Goal: Information Seeking & Learning: Learn about a topic

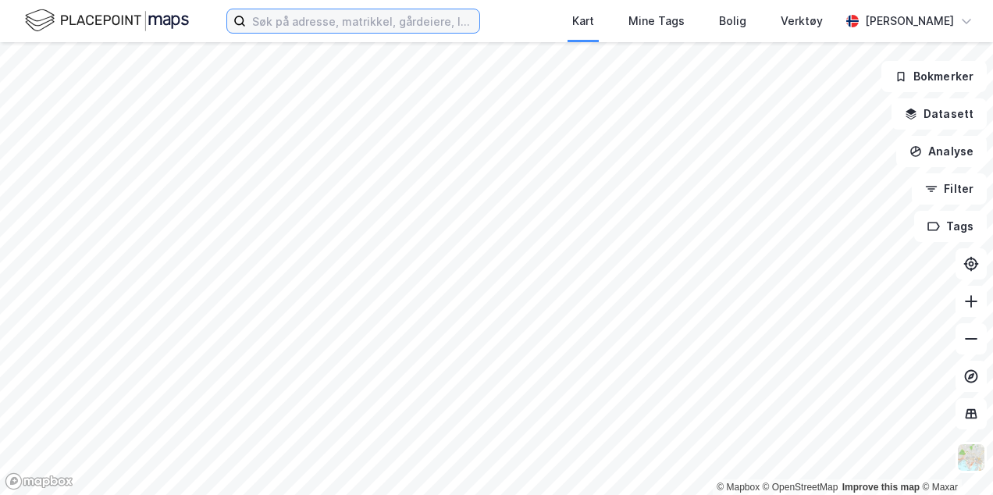
click at [300, 25] on input at bounding box center [363, 20] width 234 height 23
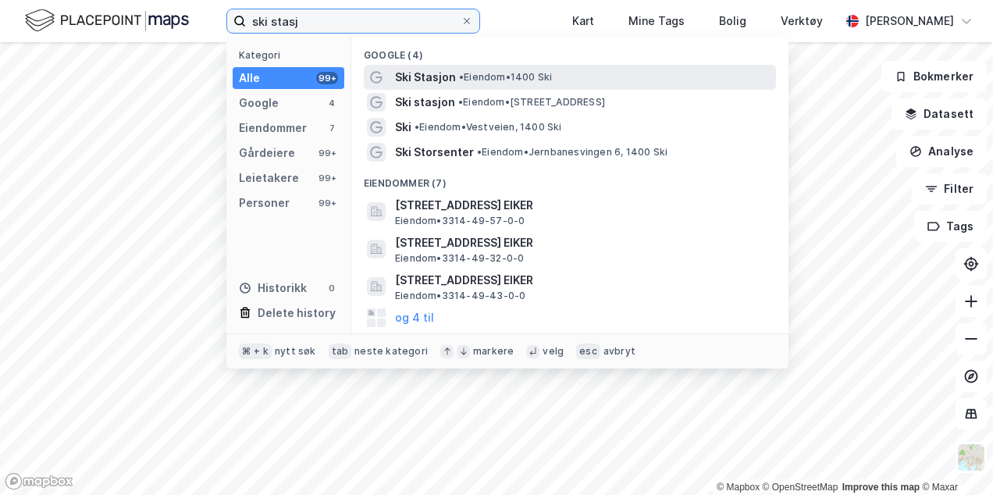
type input "ski stasj"
click at [444, 76] on span "Ski Stasjon" at bounding box center [425, 77] width 61 height 19
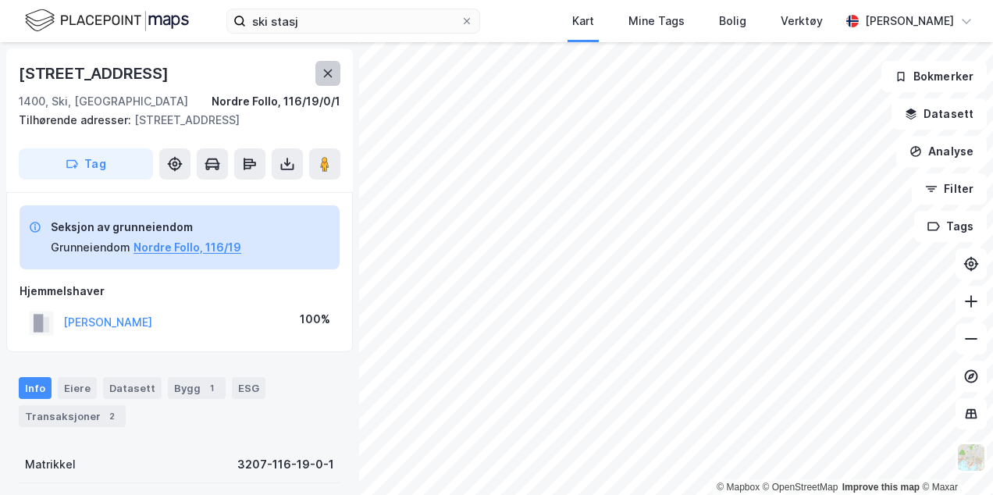
click at [333, 74] on icon at bounding box center [328, 73] width 12 height 12
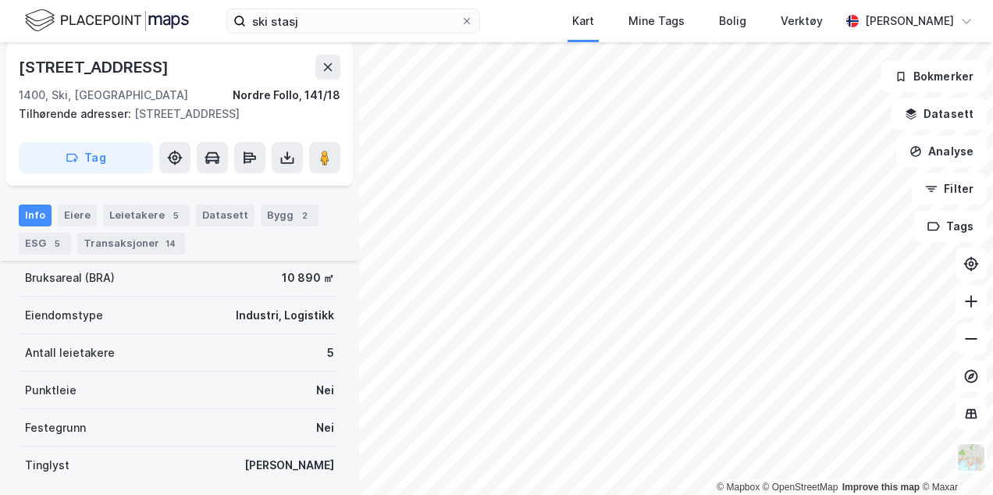
scroll to position [302, 0]
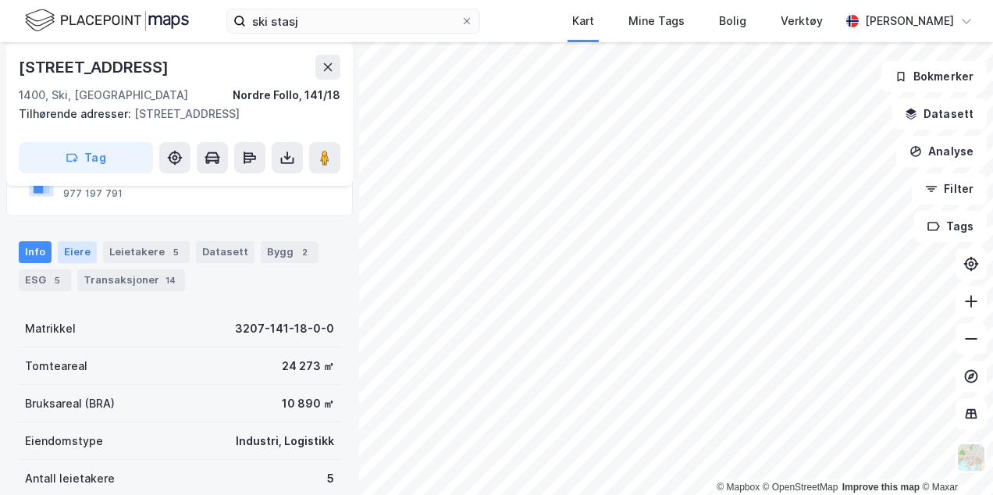
click at [76, 255] on div "Eiere" at bounding box center [77, 252] width 39 height 22
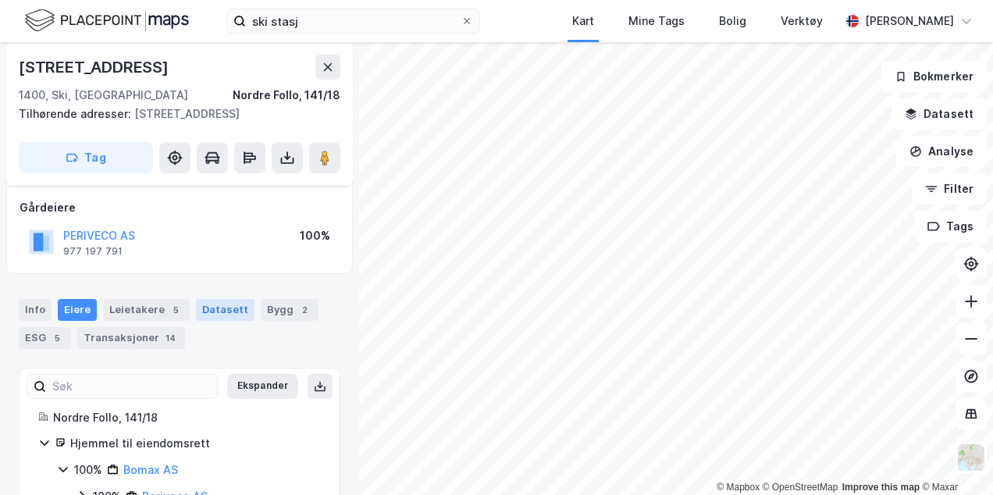
scroll to position [132, 0]
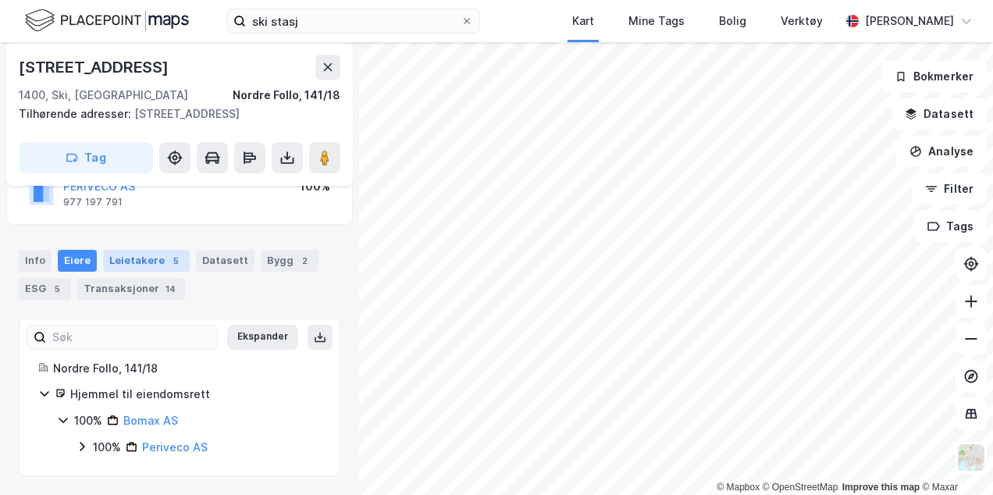
click at [130, 260] on div "Leietakere 5" at bounding box center [146, 261] width 87 height 22
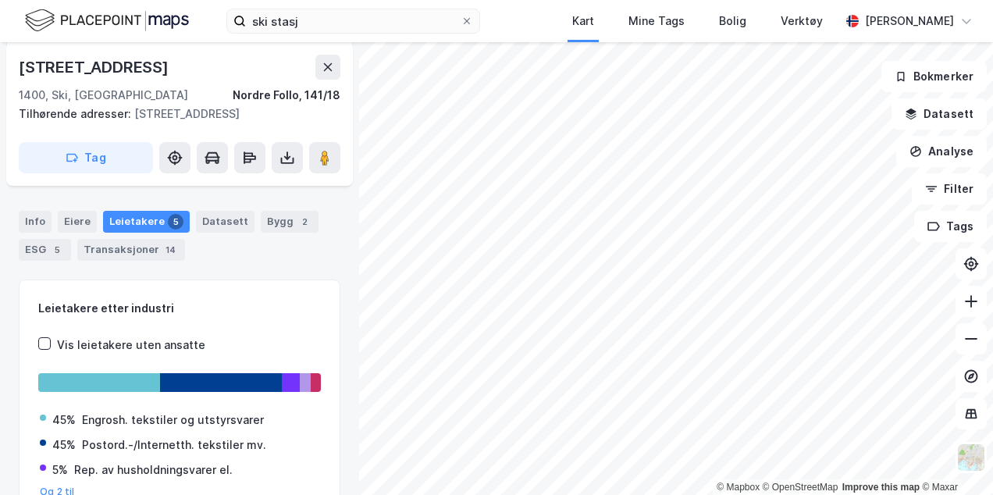
scroll to position [170, 0]
click at [201, 226] on div "Datasett" at bounding box center [225, 222] width 59 height 22
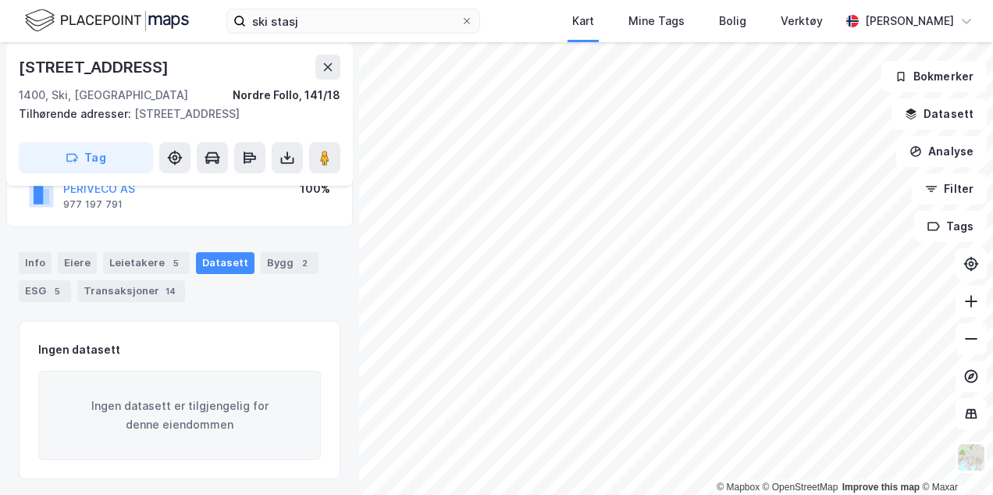
scroll to position [132, 0]
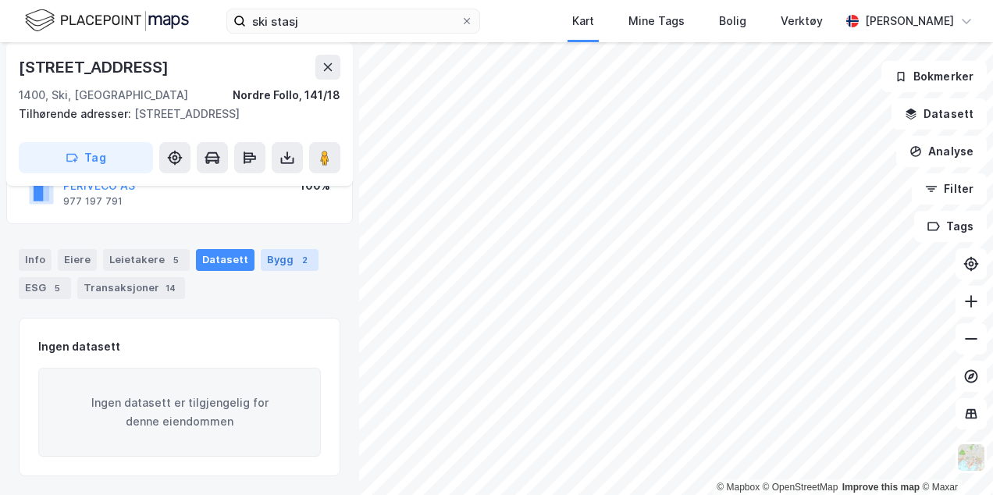
click at [261, 260] on div "Bygg 2" at bounding box center [290, 260] width 58 height 22
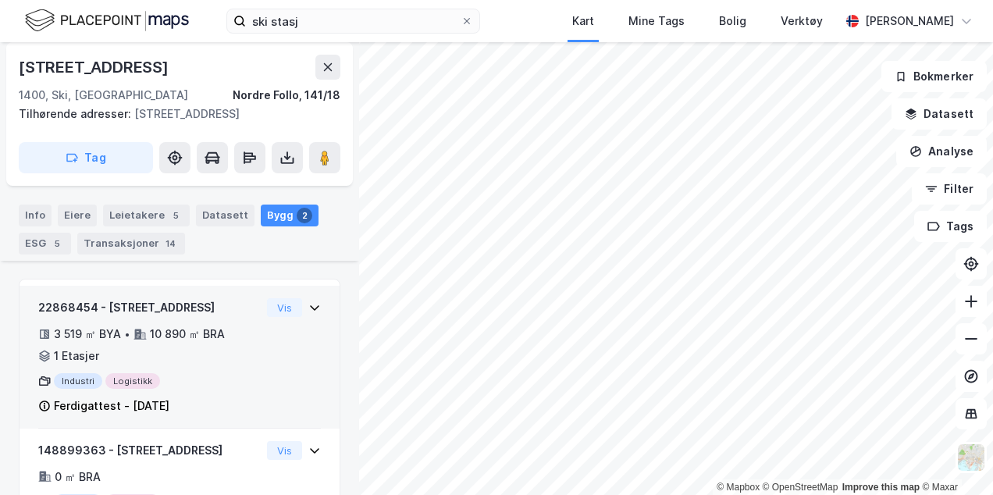
scroll to position [351, 0]
click at [309, 308] on icon at bounding box center [315, 307] width 12 height 12
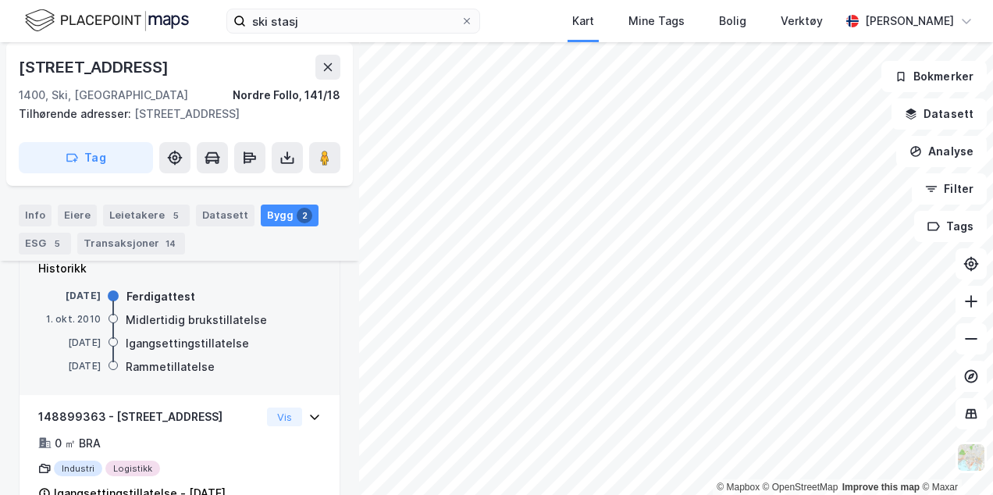
scroll to position [531, 0]
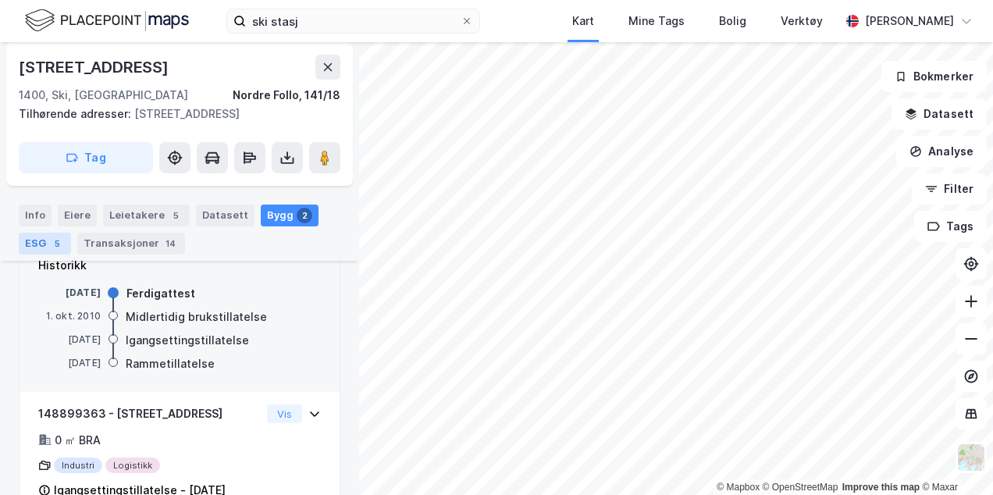
click at [49, 239] on div "5" at bounding box center [57, 244] width 16 height 16
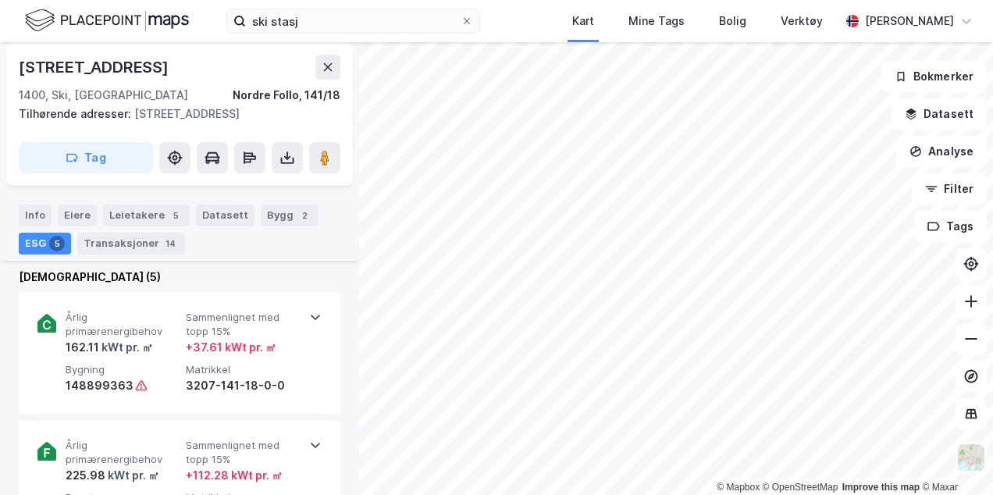
scroll to position [534, 0]
click at [130, 241] on div "Transaksjoner 14" at bounding box center [131, 244] width 108 height 22
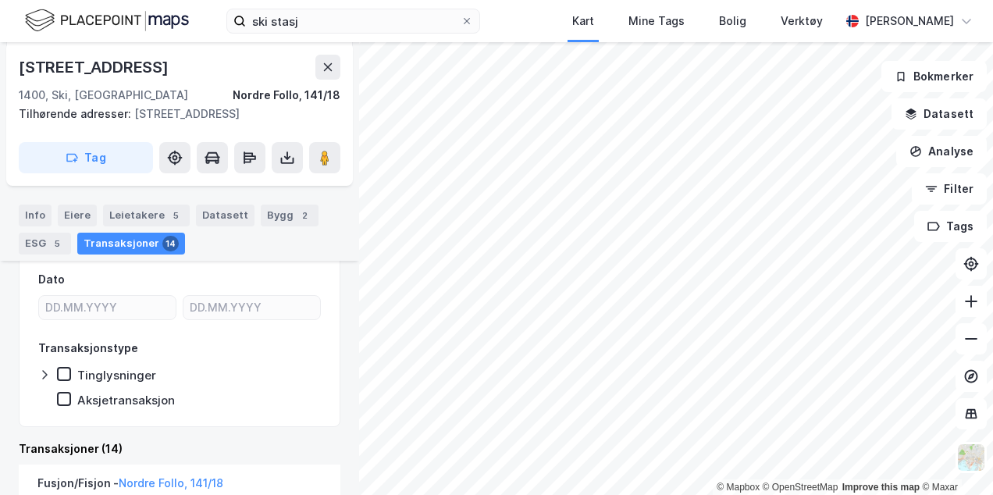
scroll to position [229, 0]
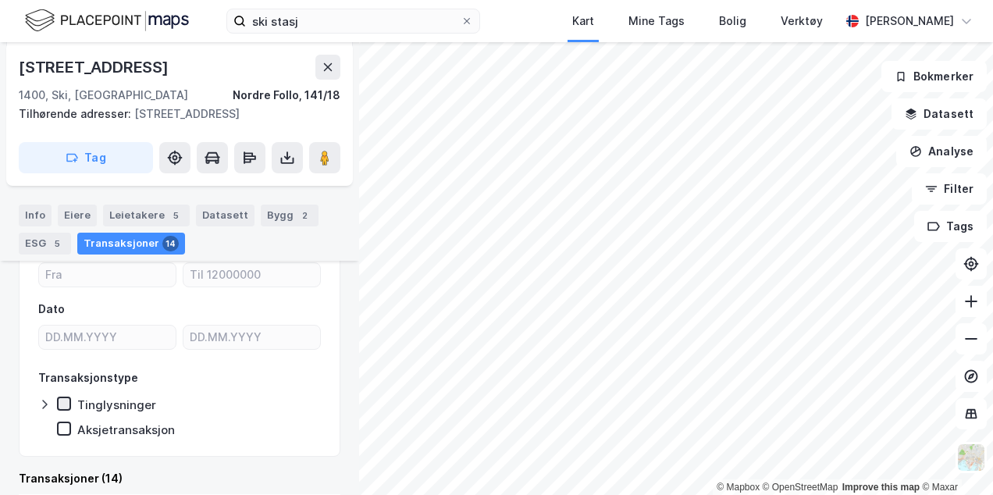
click at [66, 401] on icon at bounding box center [64, 403] width 11 height 11
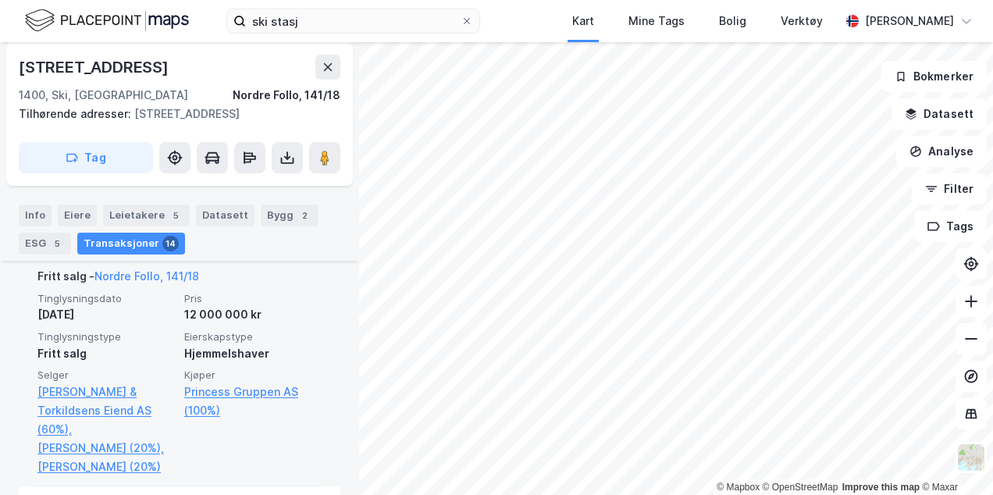
scroll to position [638, 0]
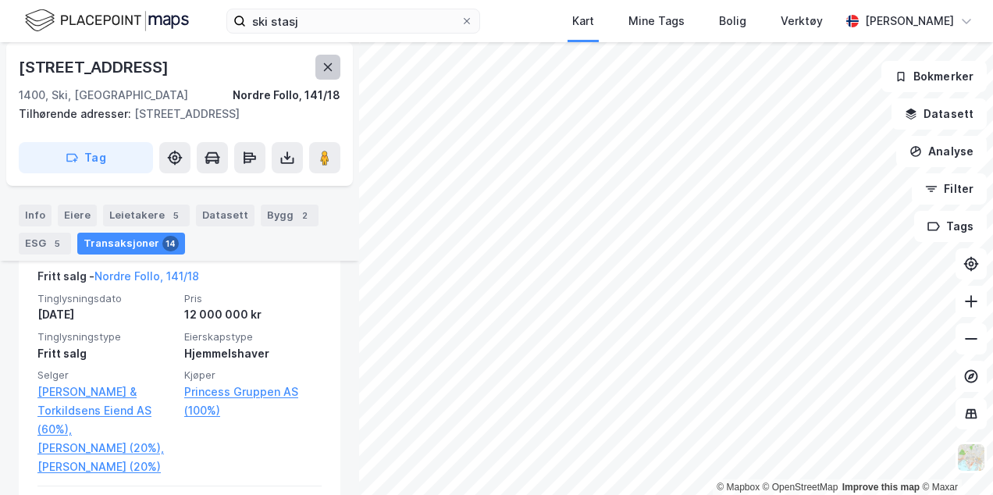
click at [330, 62] on icon at bounding box center [328, 67] width 12 height 12
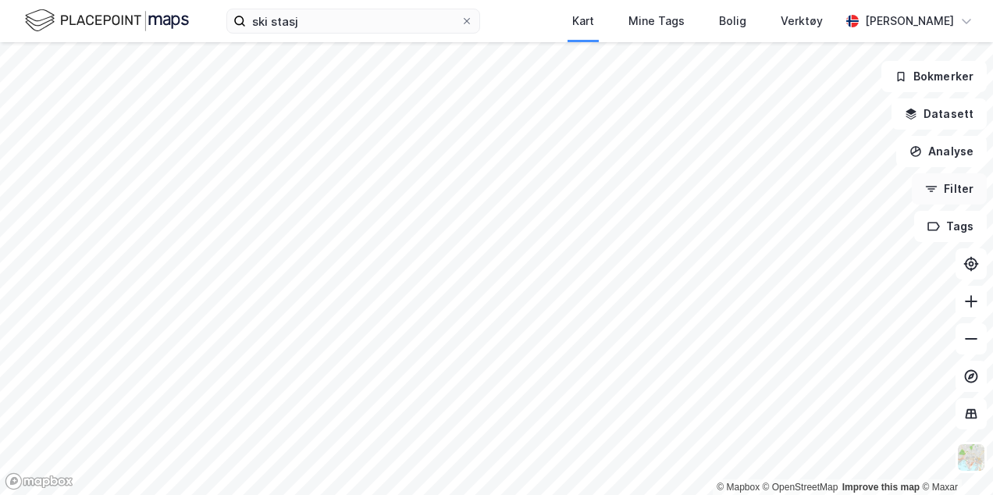
click at [972, 186] on button "Filter" at bounding box center [949, 188] width 75 height 31
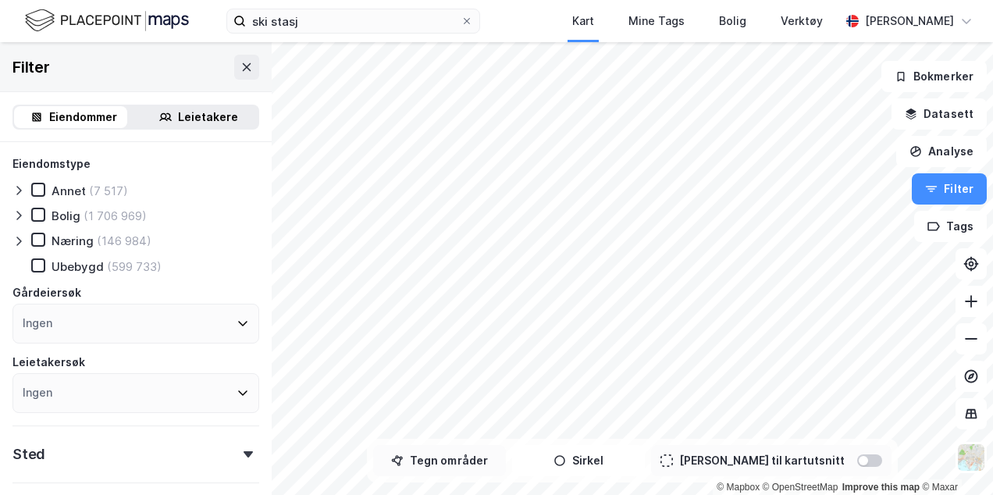
click at [476, 465] on button "Tegn områder" at bounding box center [439, 460] width 133 height 31
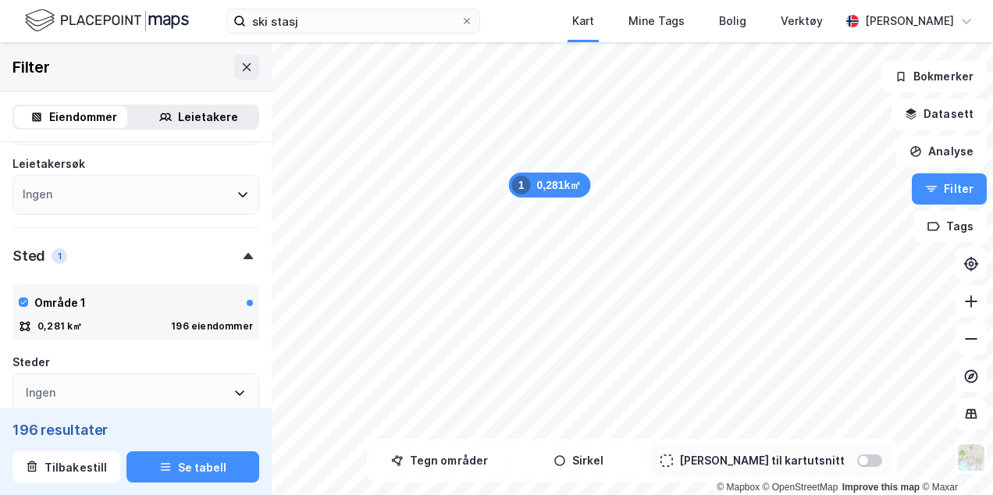
scroll to position [333, 0]
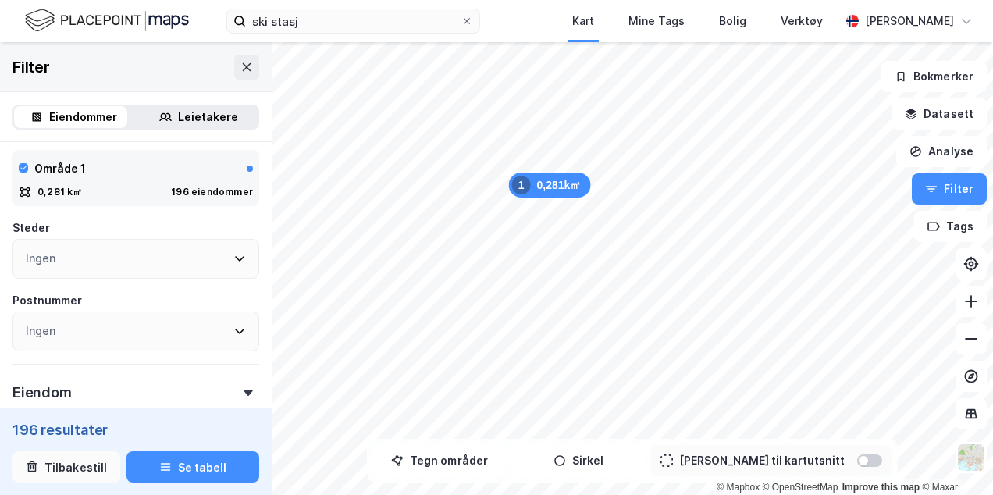
click at [47, 464] on button "Tilbakestill" at bounding box center [66, 466] width 108 height 31
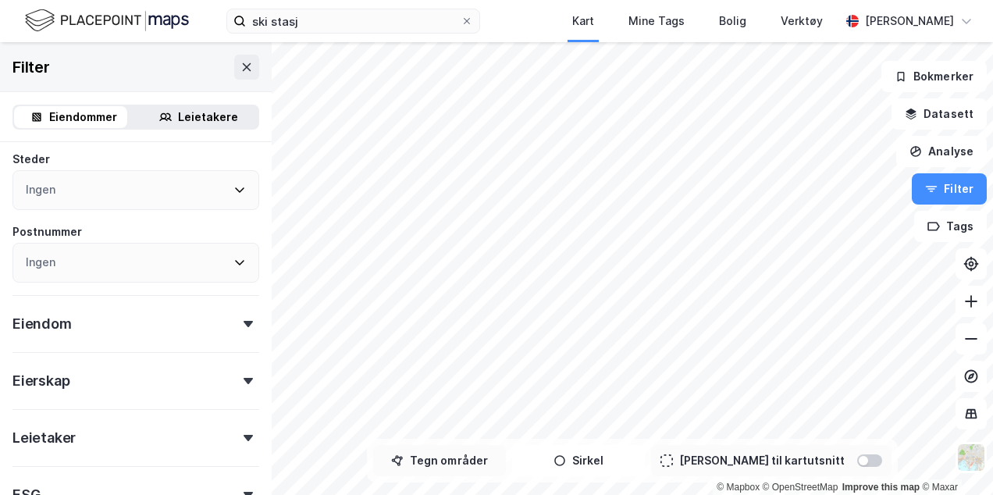
click at [462, 455] on button "Tegn områder" at bounding box center [439, 460] width 133 height 31
click at [600, 157] on div "45,1m" at bounding box center [602, 149] width 30 height 48
click at [618, 159] on div "51,1m" at bounding box center [609, 158] width 47 height 26
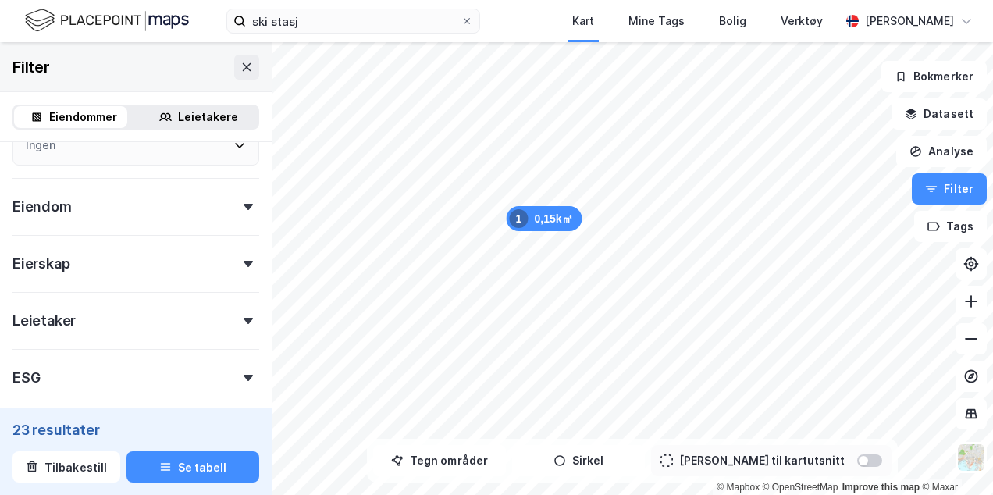
scroll to position [504, 0]
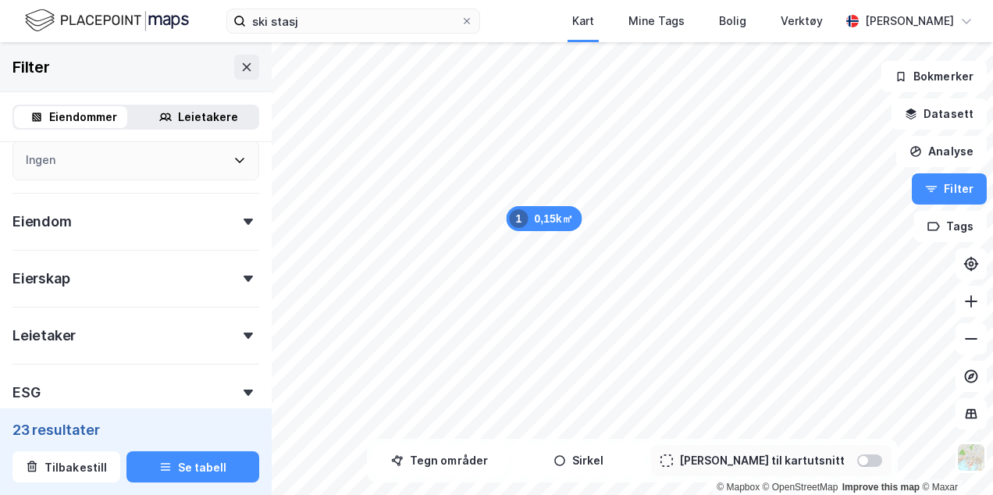
click at [244, 224] on icon at bounding box center [248, 222] width 9 height 6
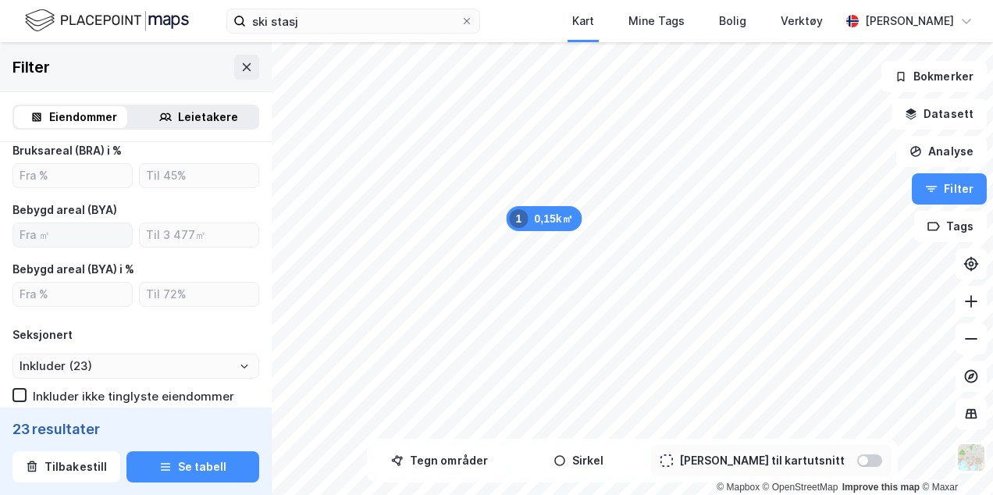
scroll to position [828, 0]
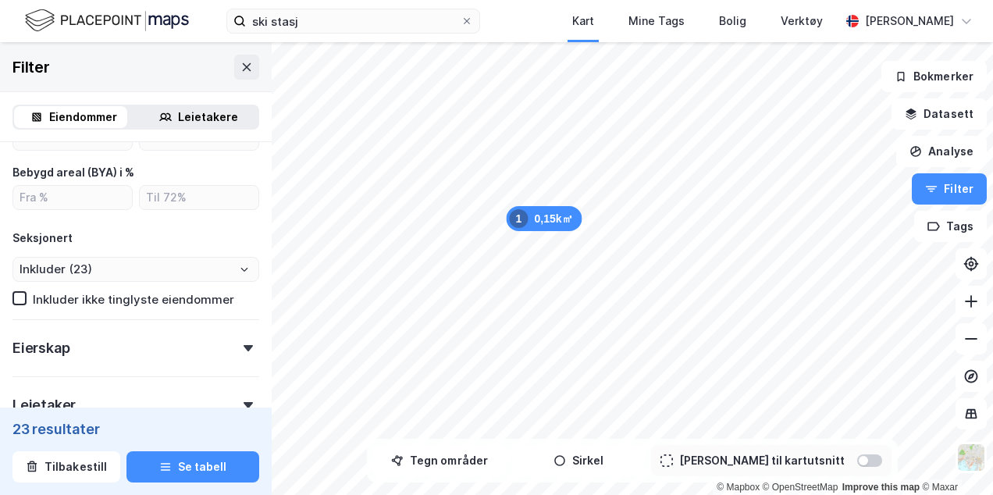
click at [241, 341] on div "Eierskap" at bounding box center [135, 341] width 247 height 45
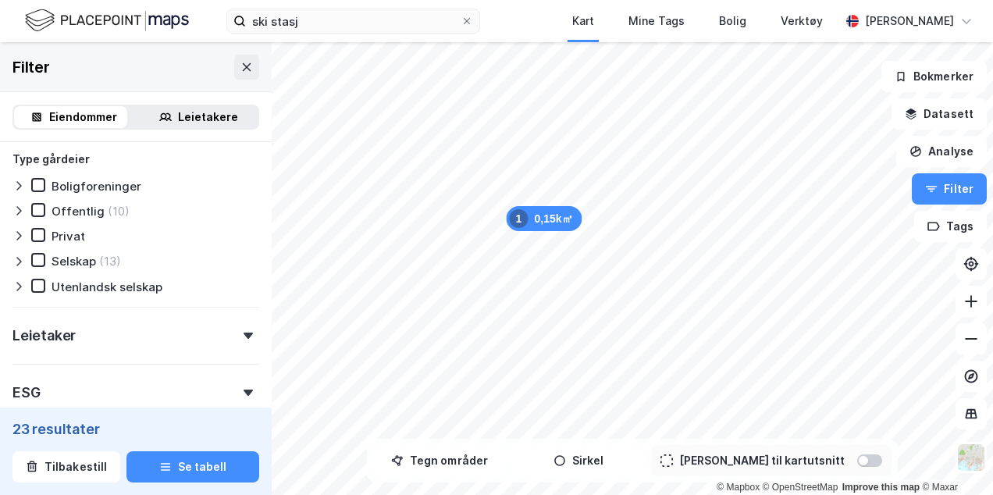
scroll to position [1210, 0]
click at [237, 334] on div at bounding box center [248, 334] width 22 height 6
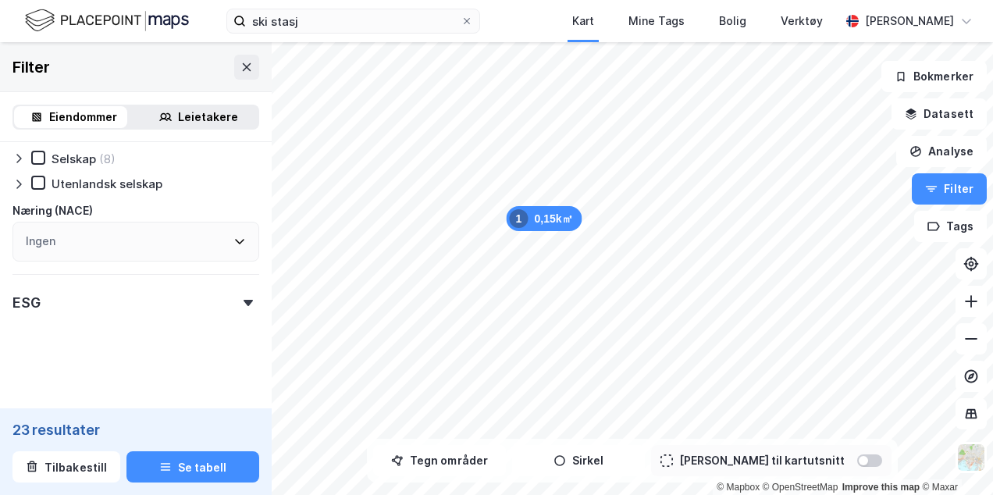
scroll to position [1682, 0]
click at [244, 299] on icon at bounding box center [248, 302] width 9 height 6
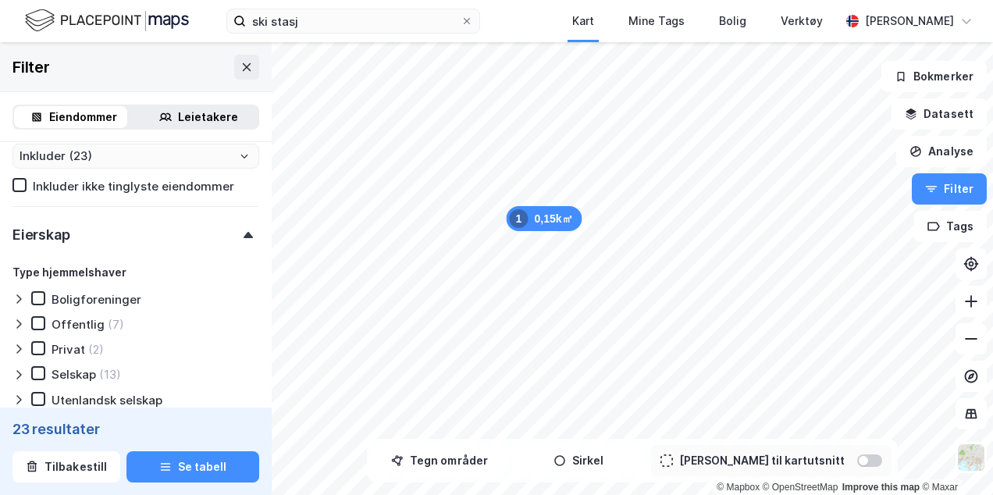
scroll to position [941, 0]
click at [246, 233] on div at bounding box center [248, 235] width 22 height 6
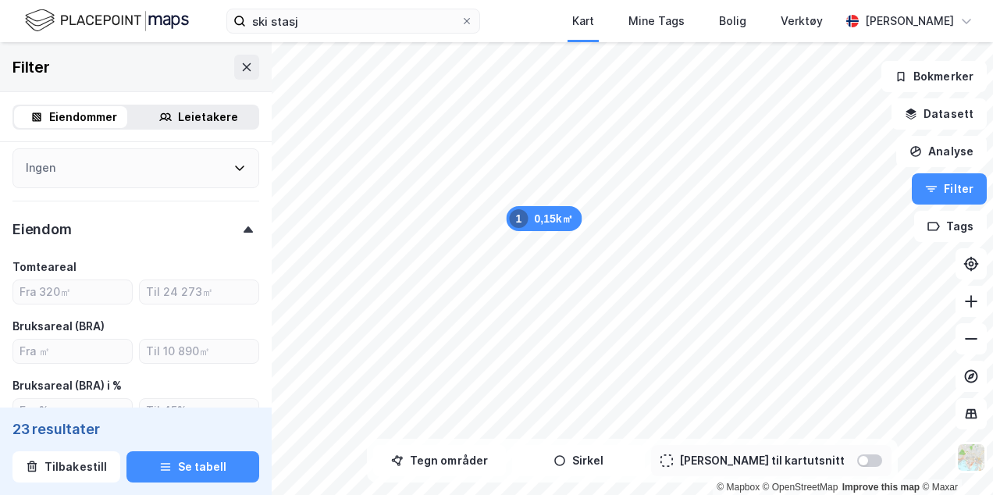
scroll to position [495, 0]
click at [237, 231] on div at bounding box center [248, 230] width 22 height 6
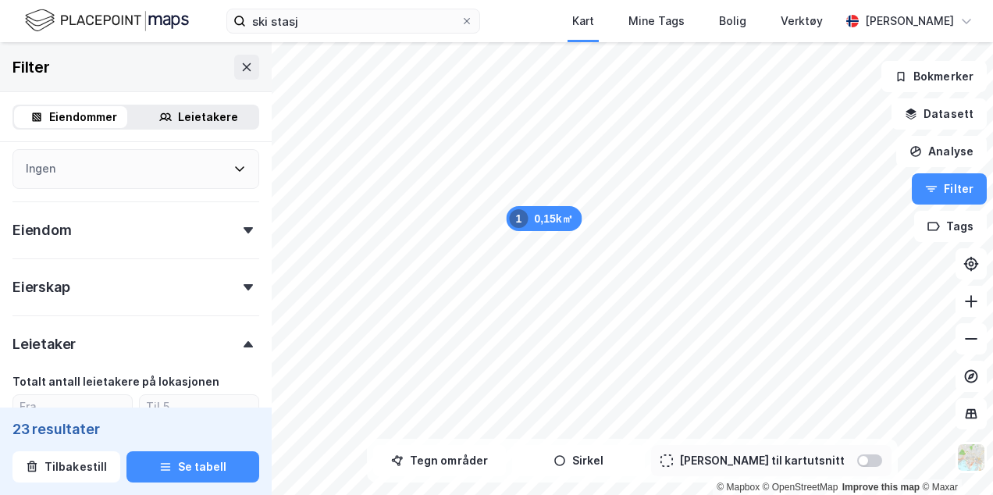
click at [236, 240] on div "Eiendom" at bounding box center [135, 224] width 247 height 45
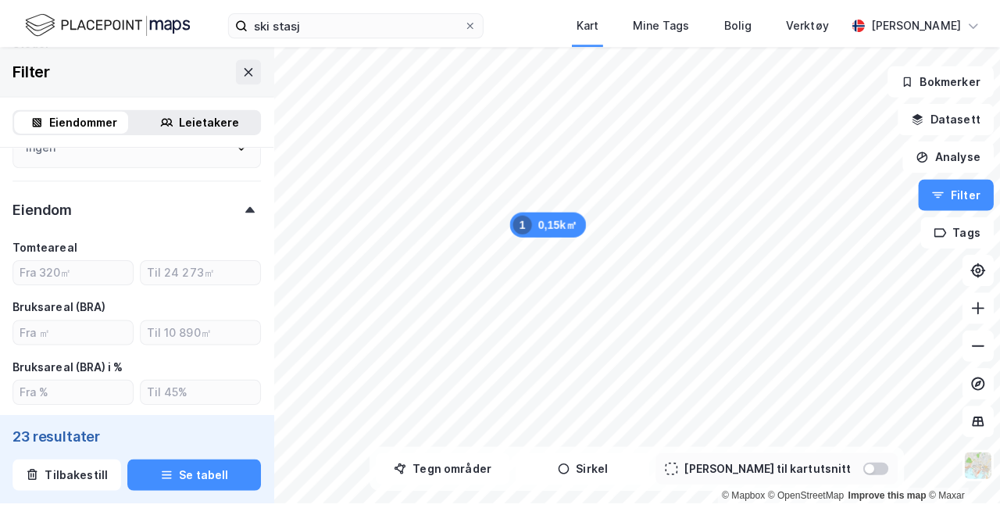
scroll to position [536, 0]
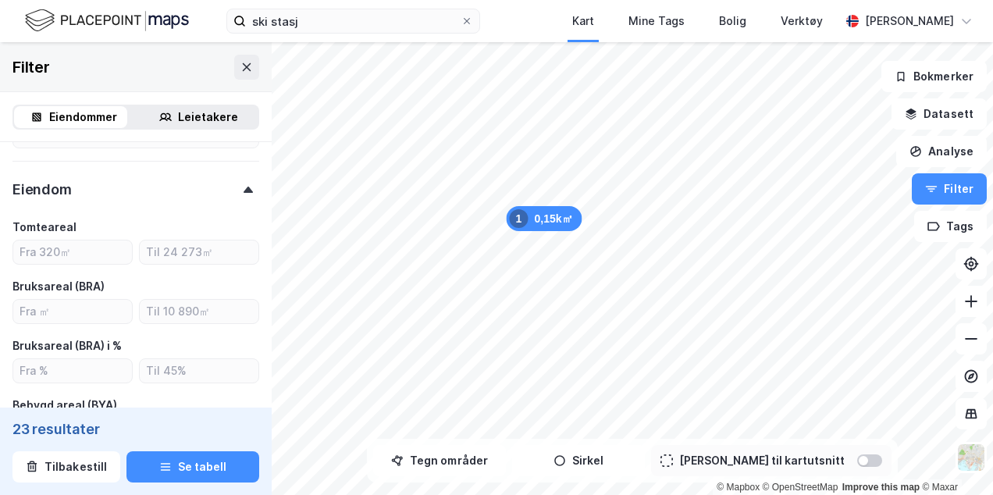
click at [241, 194] on div "Eiendom" at bounding box center [135, 183] width 247 height 45
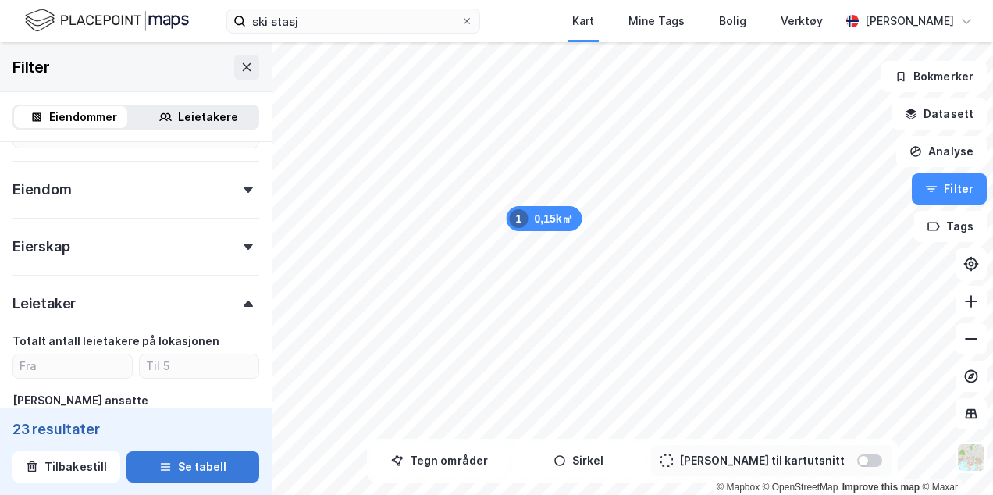
click at [162, 464] on icon "button" at bounding box center [165, 464] width 10 height 2
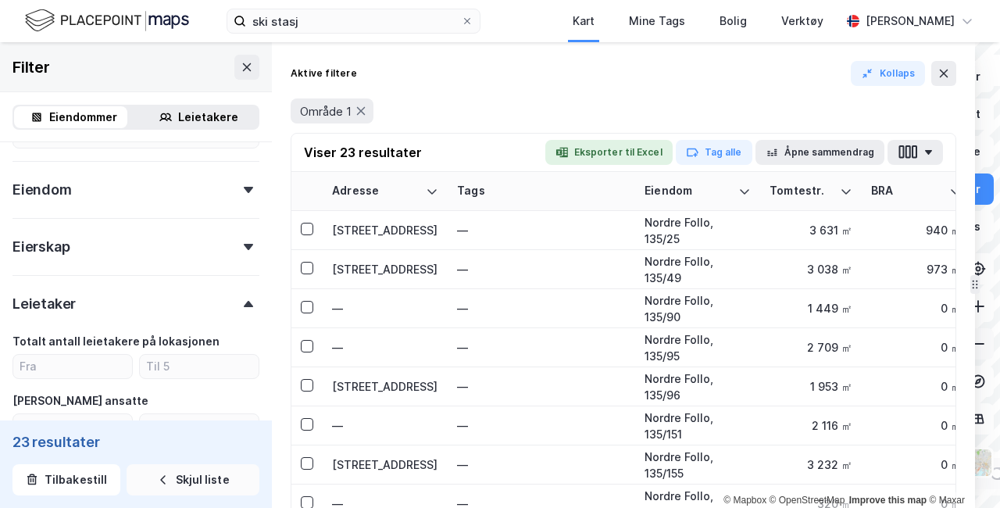
click at [977, 350] on icon at bounding box center [978, 344] width 16 height 16
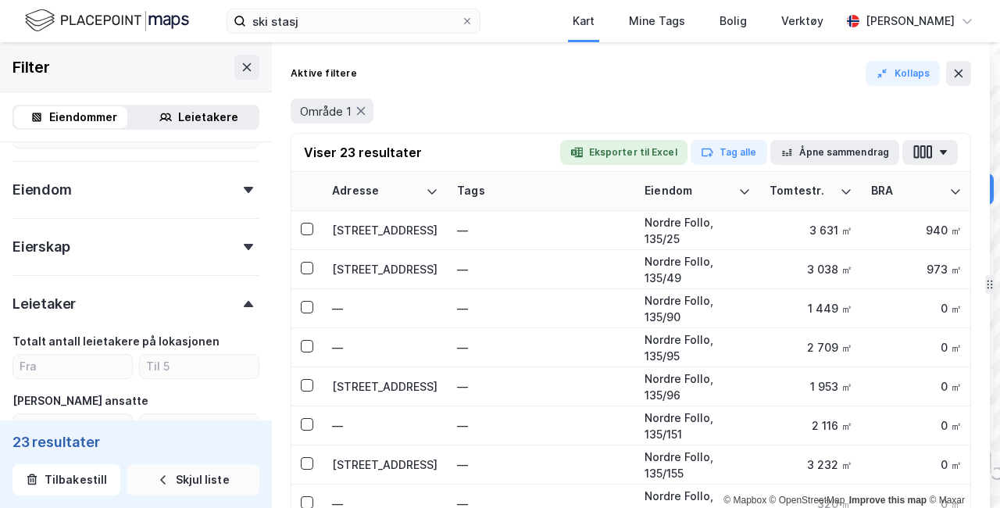
drag, startPoint x: 972, startPoint y: 348, endPoint x: 987, endPoint y: 344, distance: 15.3
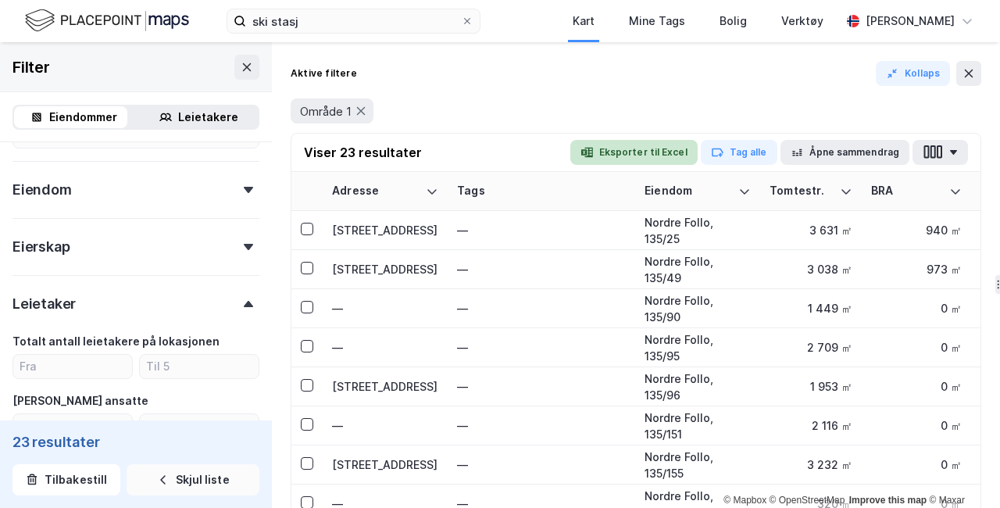
click at [651, 147] on button "Eksporter til Excel" at bounding box center [633, 152] width 127 height 25
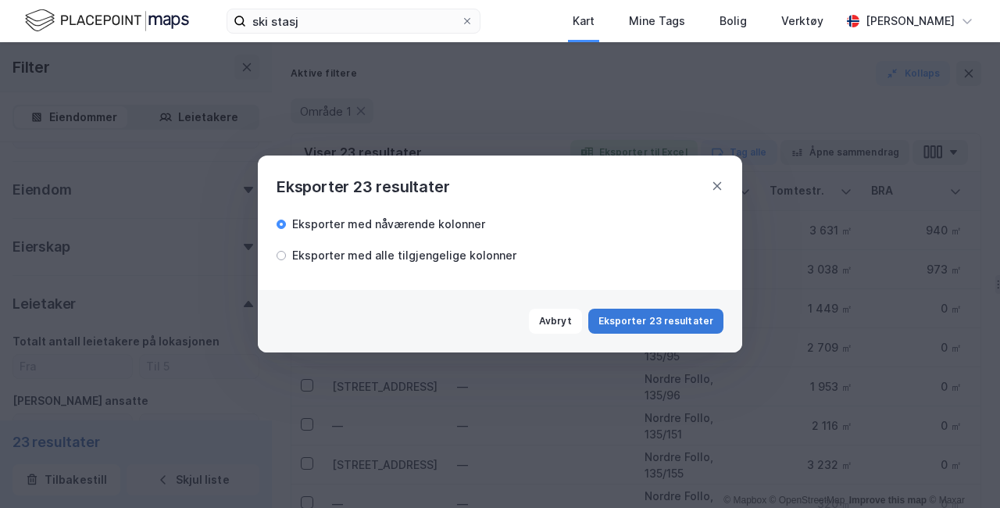
click at [675, 323] on button "Eksporter 23 resultater" at bounding box center [655, 321] width 135 height 25
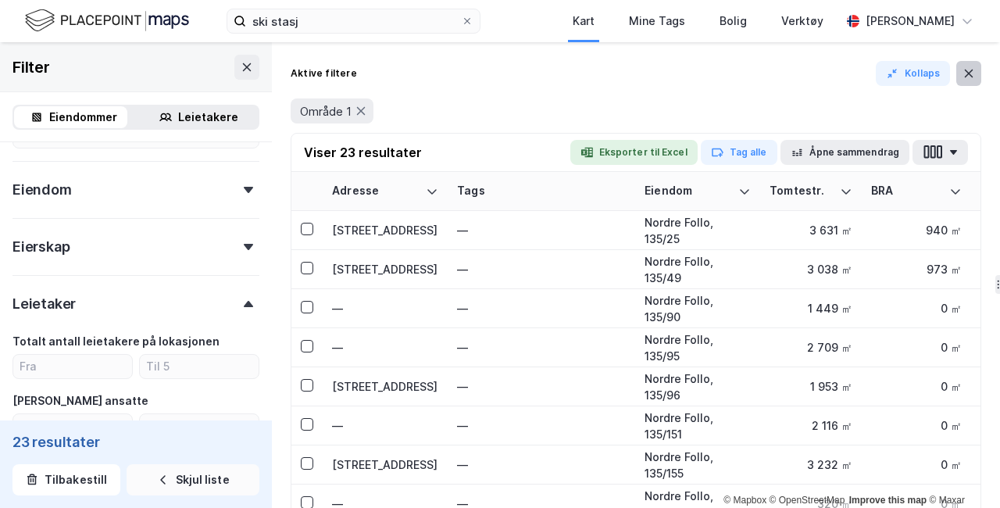
click at [969, 77] on icon at bounding box center [968, 73] width 12 height 12
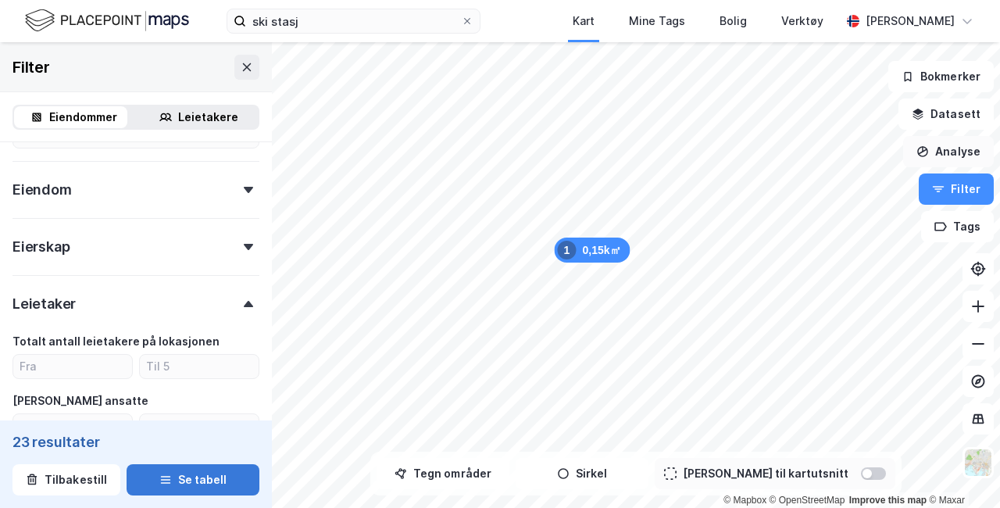
click at [957, 153] on button "Analyse" at bounding box center [948, 151] width 91 height 31
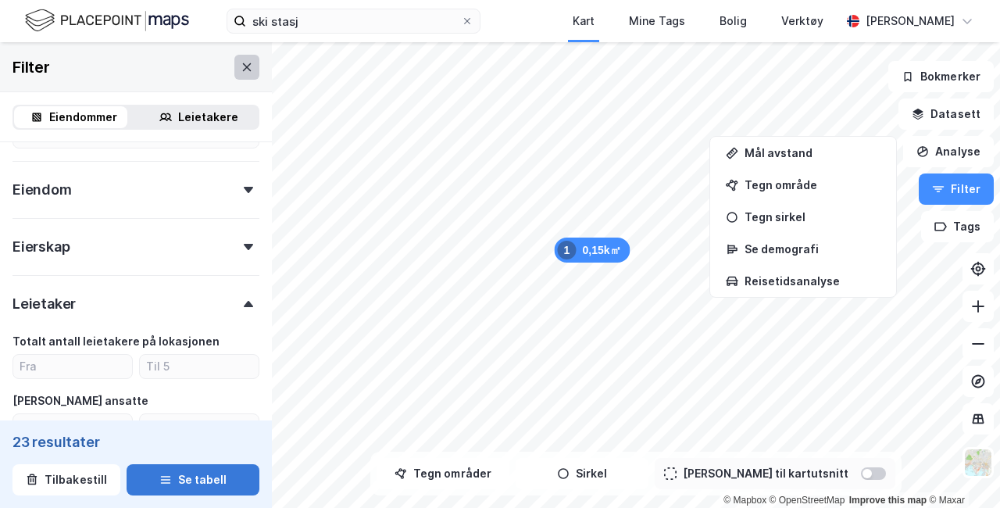
click at [241, 67] on icon at bounding box center [247, 67] width 12 height 12
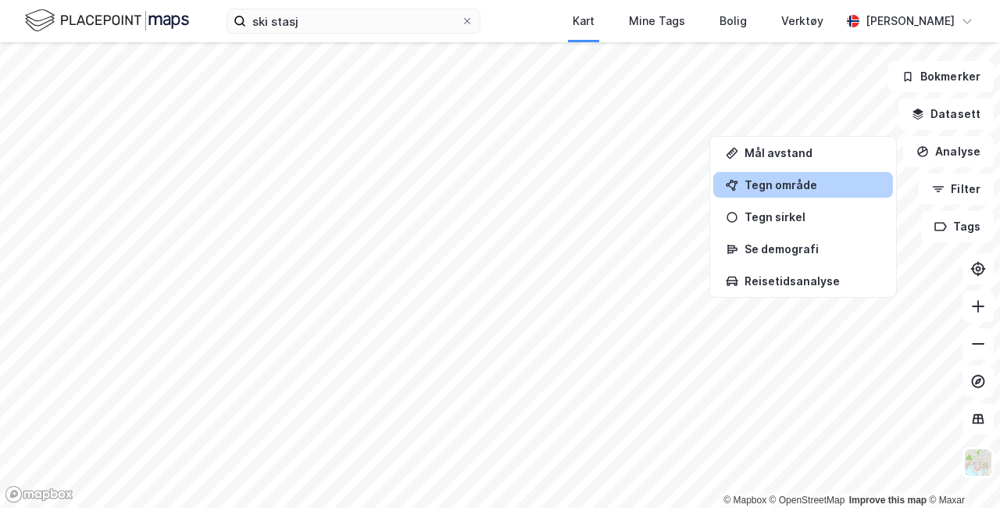
click at [822, 187] on div "Tegn område" at bounding box center [812, 184] width 136 height 13
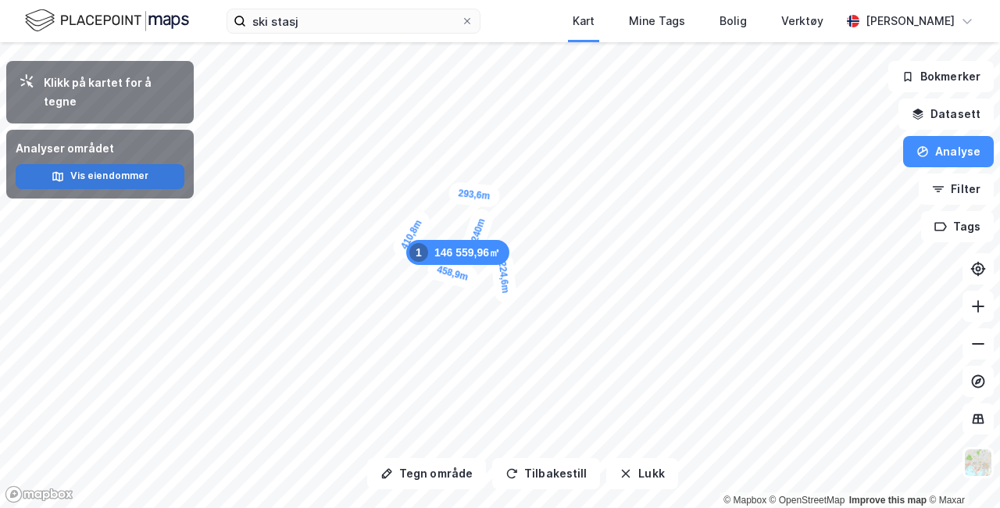
click at [123, 164] on button "Vis eiendommer" at bounding box center [100, 176] width 169 height 25
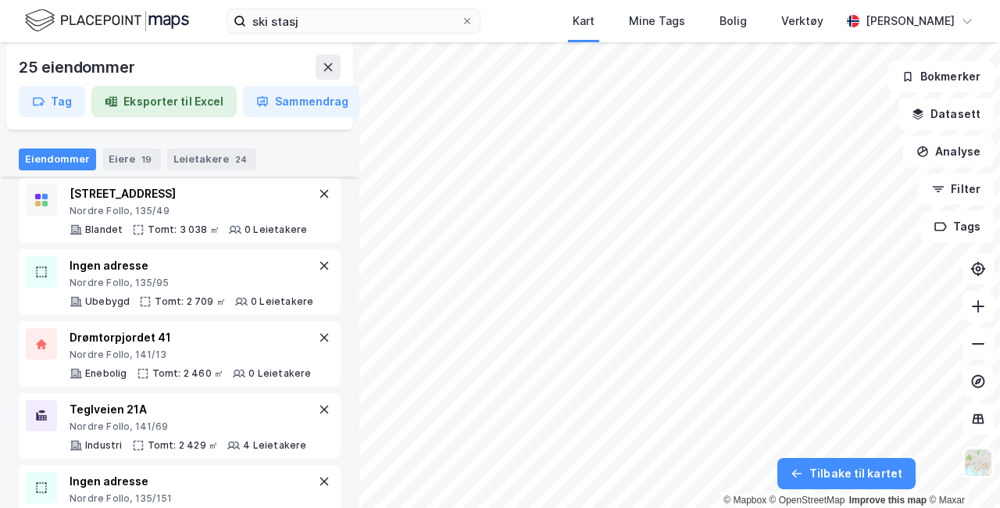
scroll to position [1332, 0]
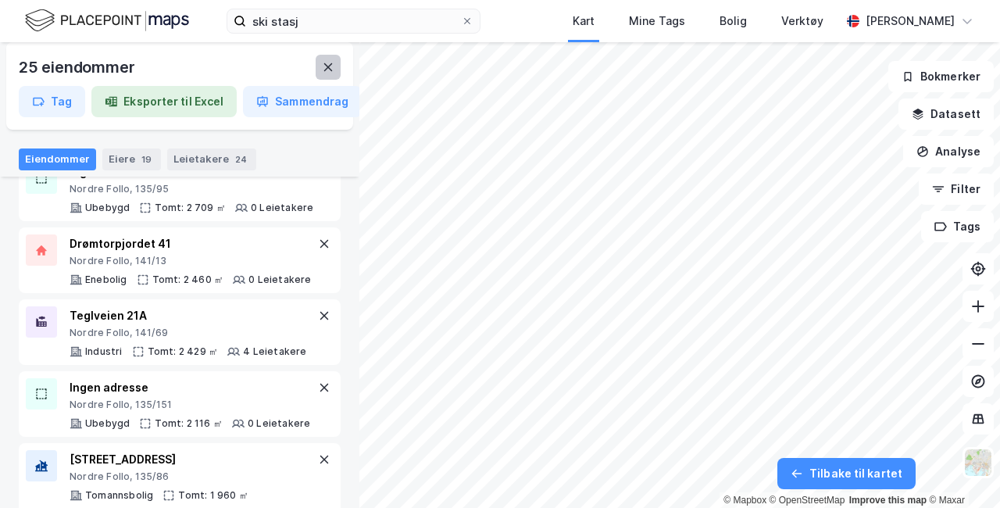
click at [328, 66] on icon at bounding box center [328, 67] width 9 height 8
